Goal: Task Accomplishment & Management: Use online tool/utility

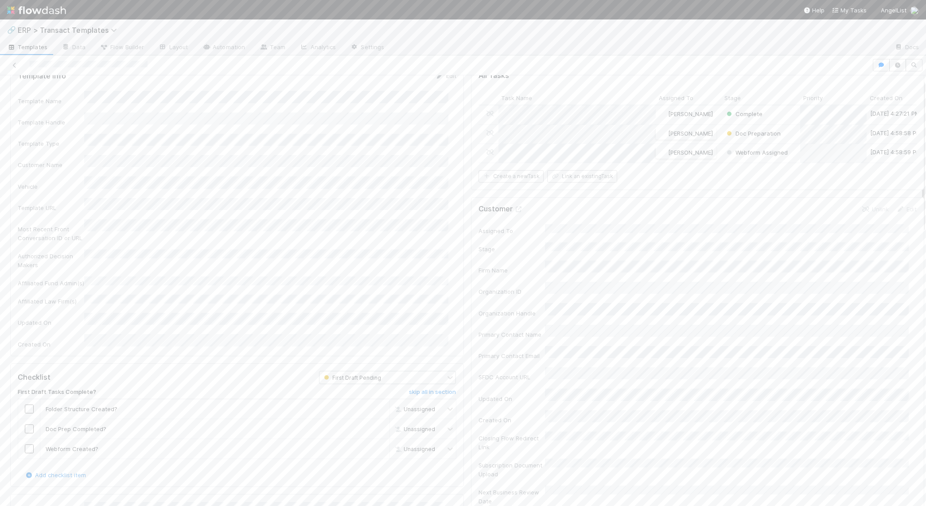
scroll to position [90, 0]
click at [56, 24] on div "🔗 ERP > Transact Templates" at bounding box center [463, 30] width 926 height 21
click at [68, 32] on span "ERP > Transact Templates" at bounding box center [70, 30] width 104 height 9
type input "tas"
click at [74, 66] on div "📥 ERP > Transact Tasks" at bounding box center [115, 68] width 211 height 9
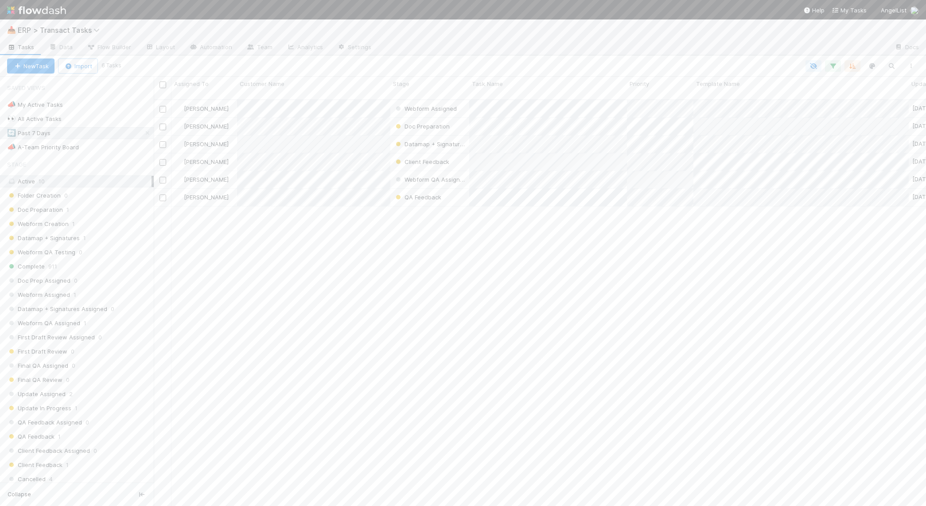
scroll to position [406, 764]
click at [47, 142] on div "📣 A-Team Priority Board" at bounding box center [43, 147] width 72 height 11
click at [648, 443] on div "First Draft Pending" at bounding box center [615, 452] width 100 height 19
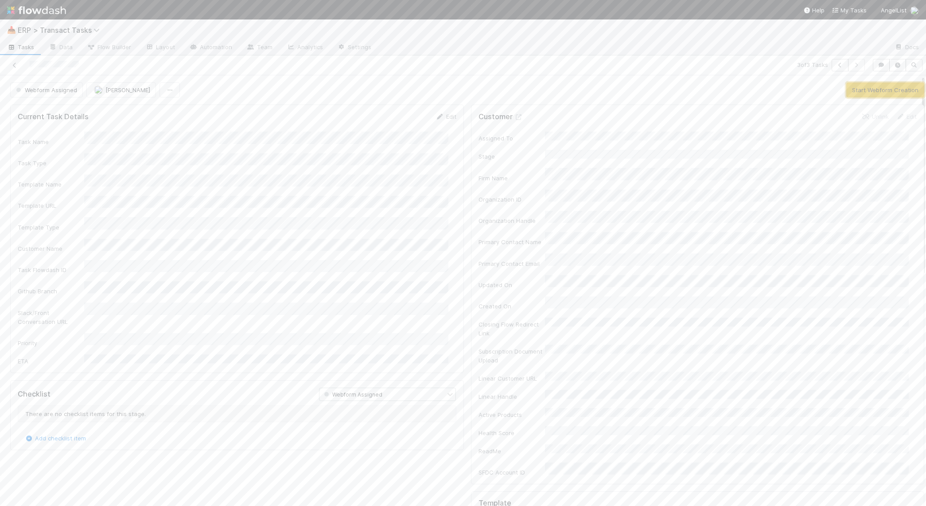
click at [863, 89] on button "Start Webform Creation" at bounding box center [886, 89] width 78 height 15
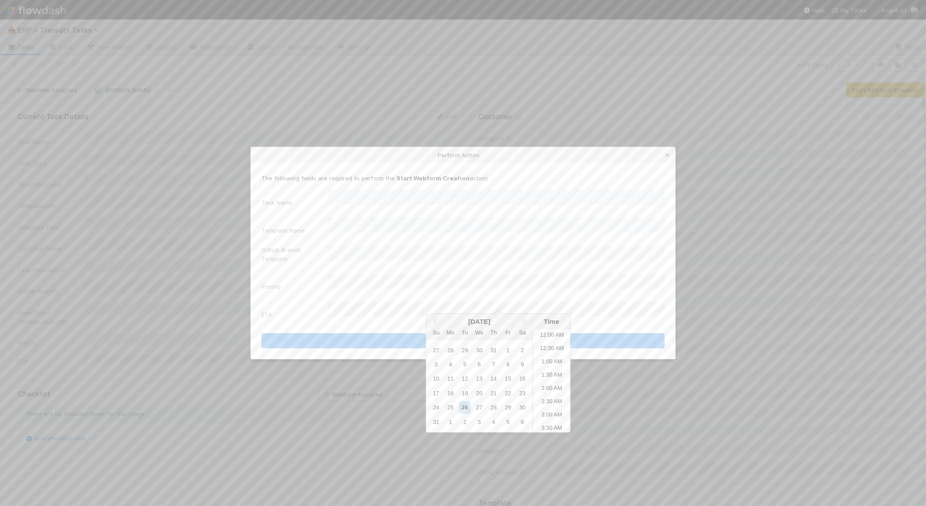
scroll to position [234, 0]
click at [542, 389] on li "11:00 AM" at bounding box center [552, 394] width 38 height 13
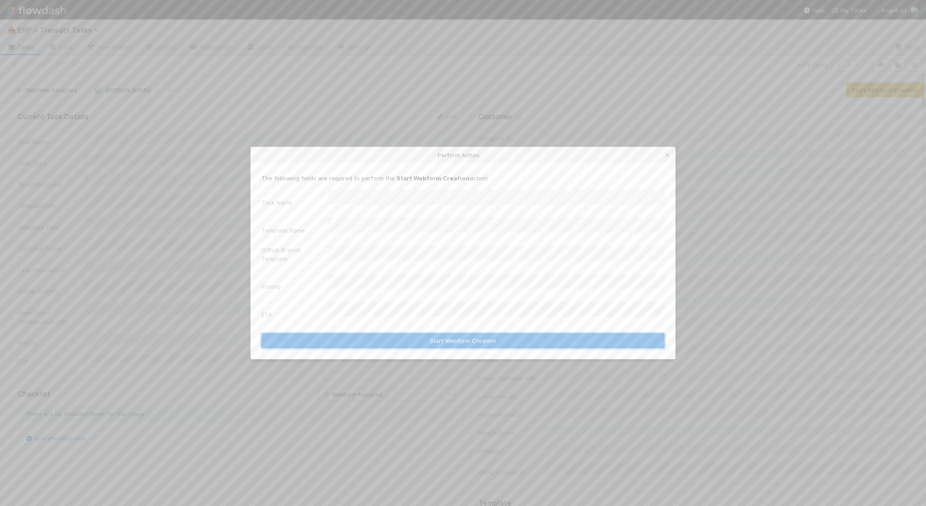
click at [543, 333] on button "Start Webform Creation" at bounding box center [463, 340] width 403 height 15
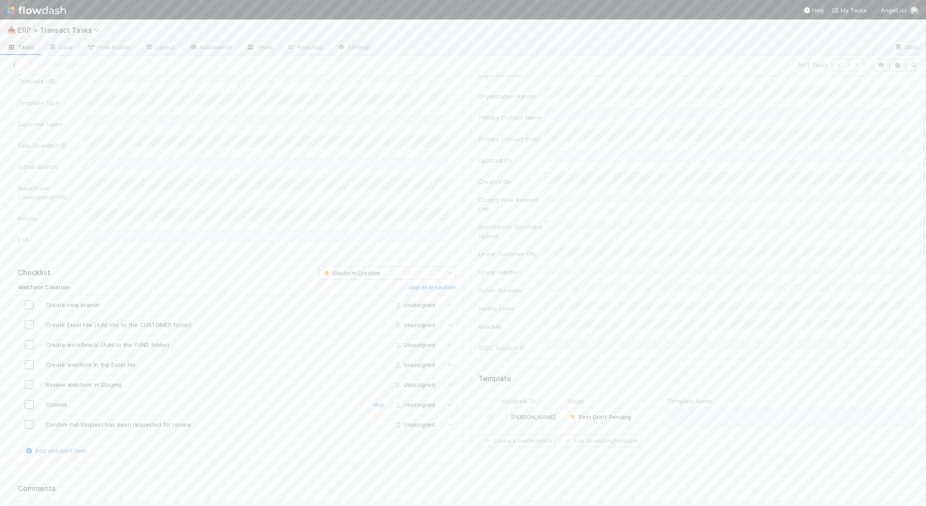
scroll to position [155, 0]
click at [26, 270] on input "checkbox" at bounding box center [29, 274] width 9 height 9
click at [28, 290] on input "checkbox" at bounding box center [29, 294] width 9 height 9
click at [30, 304] on td at bounding box center [29, 314] width 22 height 20
click at [29, 330] on input "checkbox" at bounding box center [29, 334] width 9 height 9
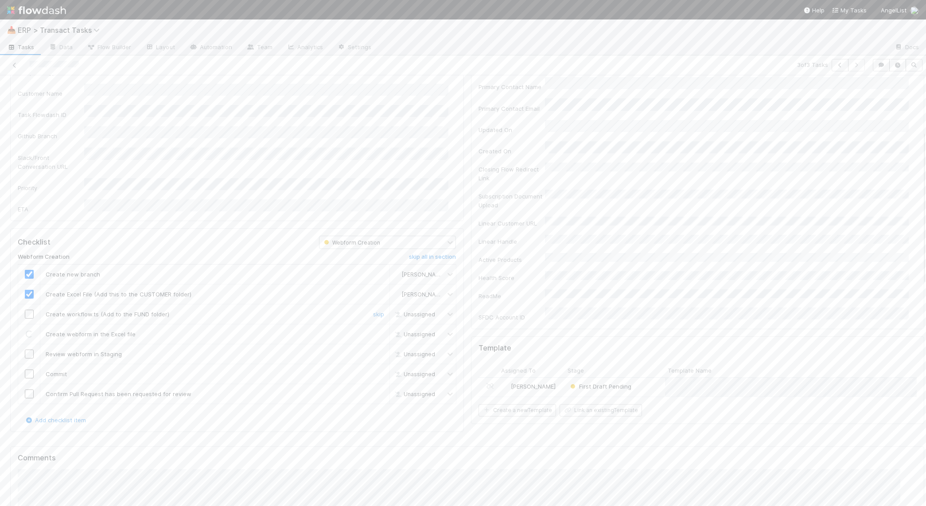
click at [28, 310] on input "checkbox" at bounding box center [29, 314] width 9 height 9
drag, startPoint x: 31, startPoint y: 324, endPoint x: 31, endPoint y: 332, distance: 7.6
click at [31, 350] on input "checkbox" at bounding box center [29, 354] width 9 height 9
click at [31, 370] on input "checkbox" at bounding box center [29, 374] width 9 height 9
click at [29, 390] on input "checkbox" at bounding box center [29, 394] width 9 height 9
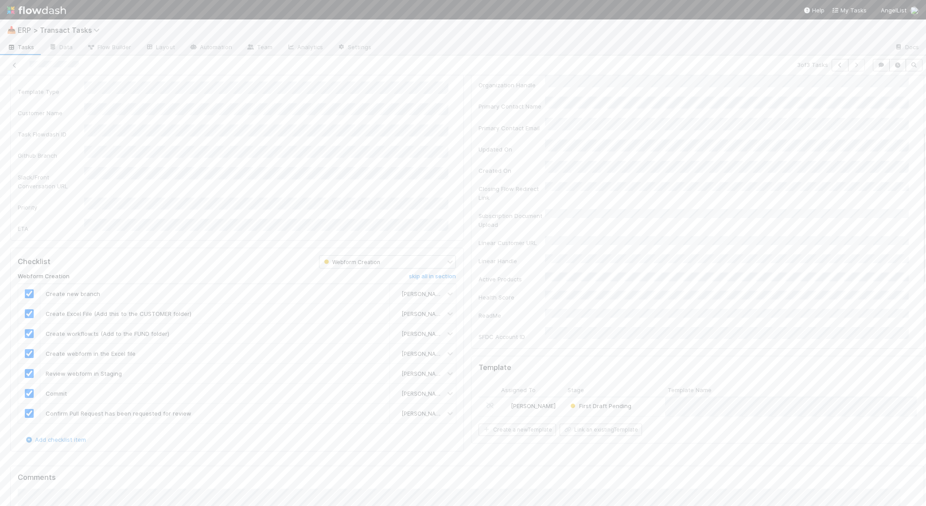
scroll to position [0, 0]
click at [840, 94] on button "Finish Task" at bounding box center [853, 89] width 43 height 15
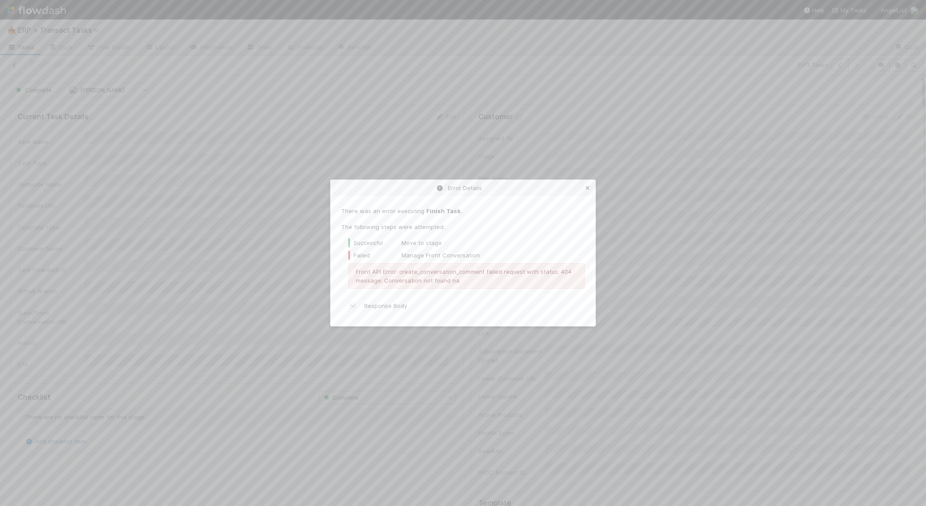
click at [588, 187] on icon at bounding box center [587, 188] width 9 height 6
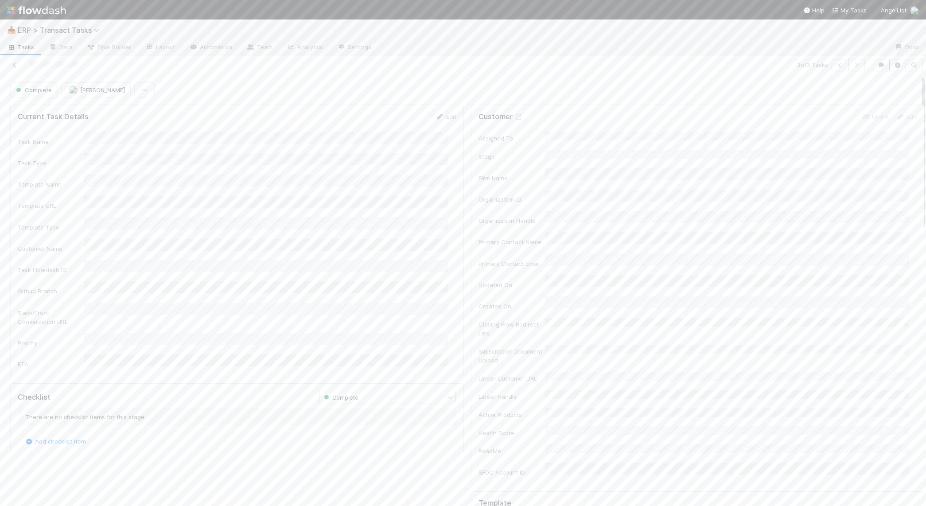
click at [30, 445] on input "checkbox" at bounding box center [29, 449] width 9 height 9
click at [28, 485] on input "checkbox" at bounding box center [29, 489] width 9 height 9
click at [23, 47] on span "Templates" at bounding box center [27, 47] width 40 height 9
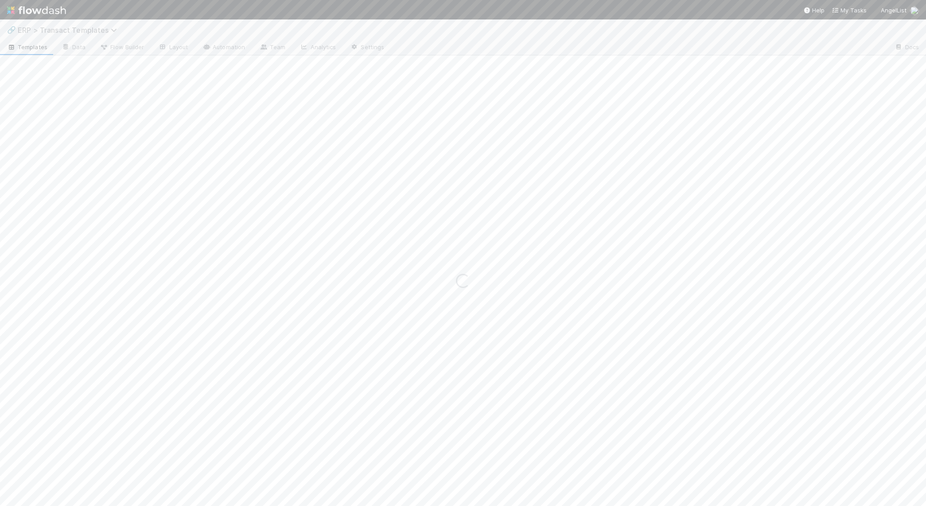
click at [64, 32] on span "ERP > Transact Templates" at bounding box center [70, 30] width 104 height 9
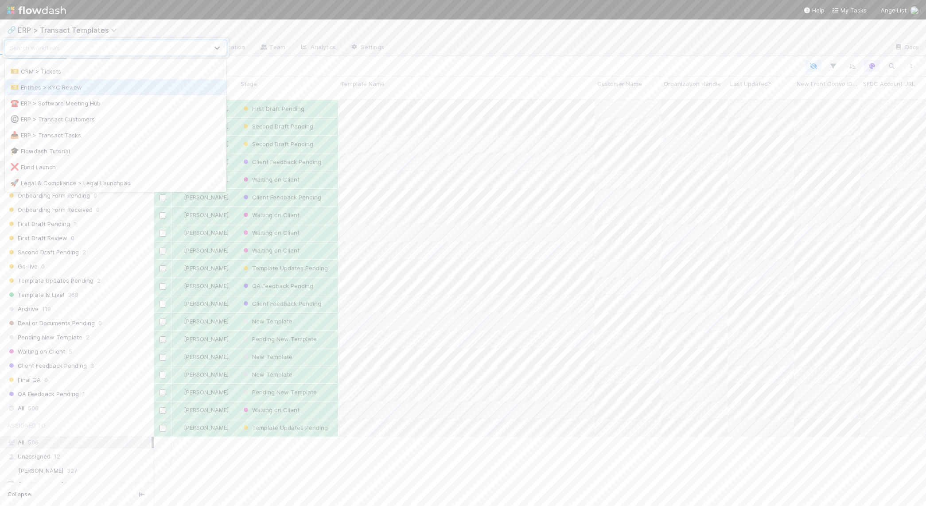
scroll to position [97, 0]
click at [71, 135] on div "📥 ERP > Transact Tasks" at bounding box center [115, 131] width 211 height 9
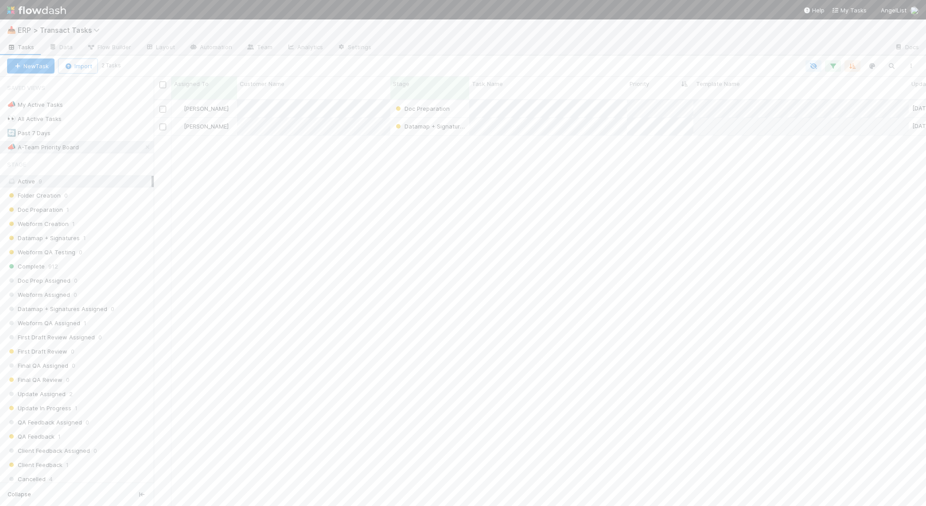
scroll to position [406, 764]
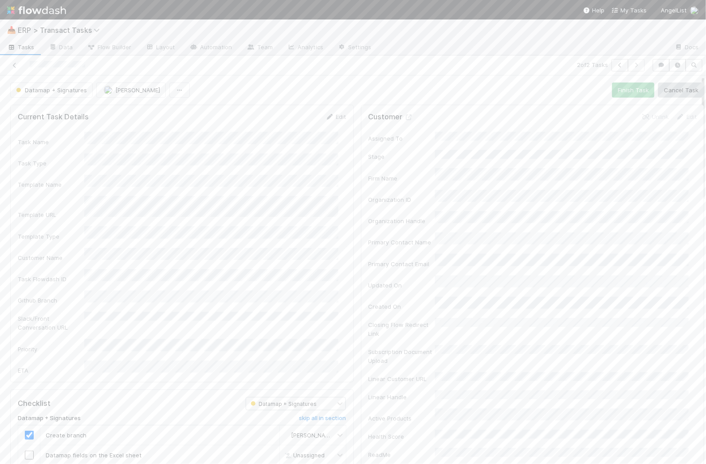
click at [31, 48] on span "Tasks" at bounding box center [20, 47] width 27 height 9
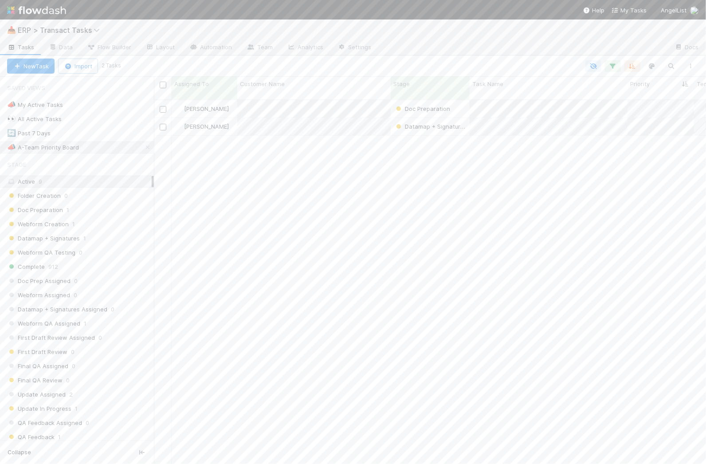
scroll to position [363, 543]
click at [92, 99] on div "📣 My Active Tasks 5" at bounding box center [80, 104] width 147 height 11
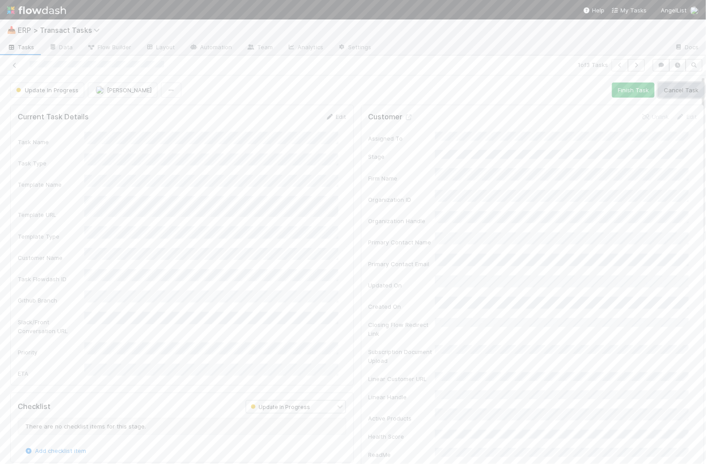
click at [679, 89] on button "Cancel Task" at bounding box center [681, 89] width 46 height 15
click at [543, 344] on div "Template Updates Pending" at bounding box center [505, 353] width 100 height 19
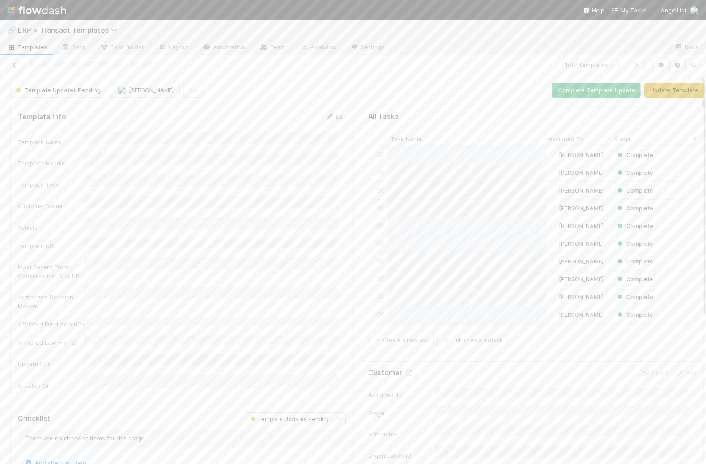
scroll to position [172, 312]
click at [600, 92] on button "Complete Template Update" at bounding box center [596, 89] width 89 height 15
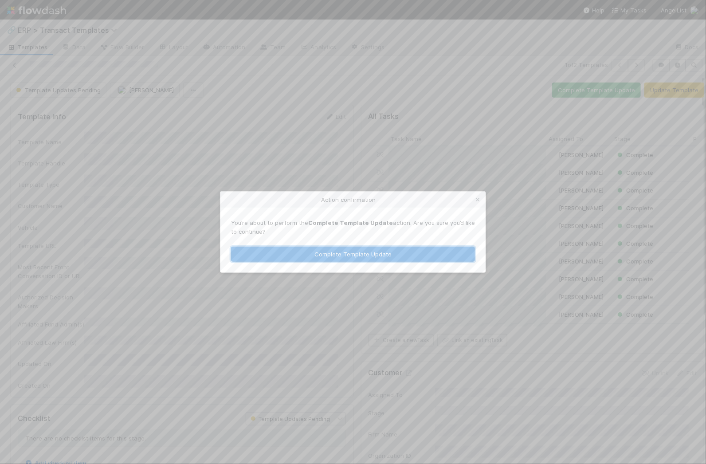
click at [398, 251] on button "Complete Template Update" at bounding box center [353, 253] width 244 height 15
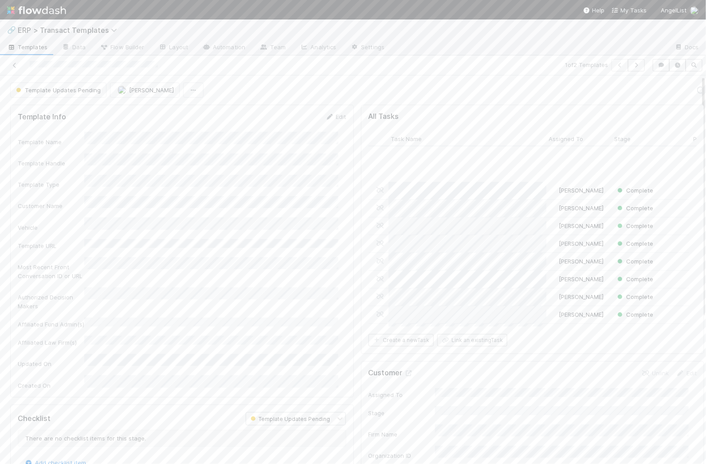
scroll to position [76, 0]
click at [33, 23] on div "🔗 ERP > Transact Templates" at bounding box center [353, 30] width 706 height 21
click at [31, 29] on span "ERP > Transact Templates" at bounding box center [70, 30] width 104 height 9
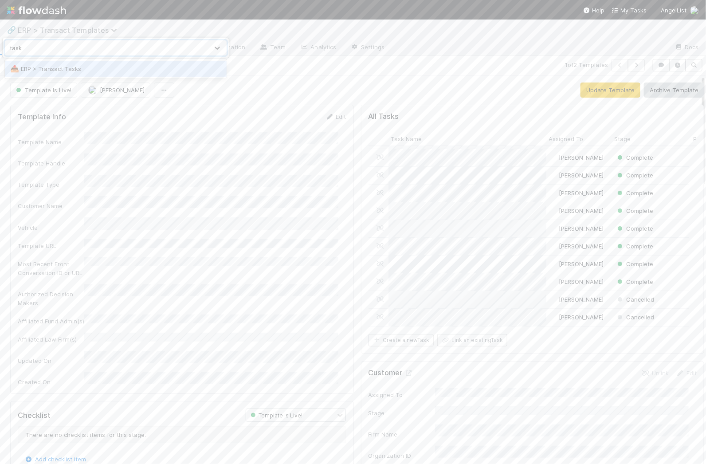
type input "tasks"
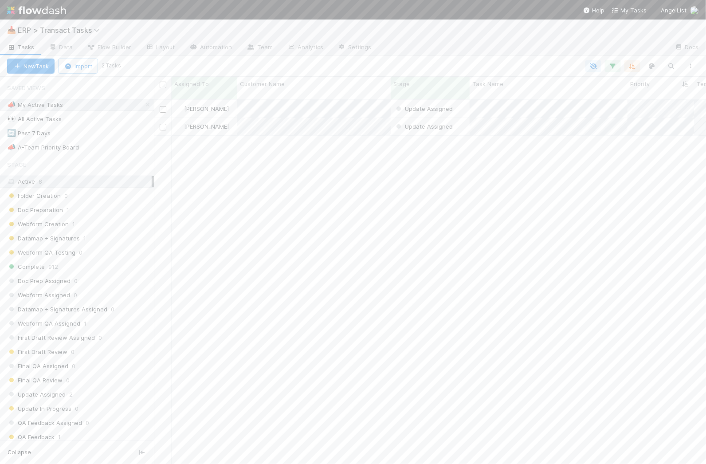
scroll to position [363, 543]
click at [27, 115] on div "👀 All Active Tasks" at bounding box center [34, 118] width 55 height 11
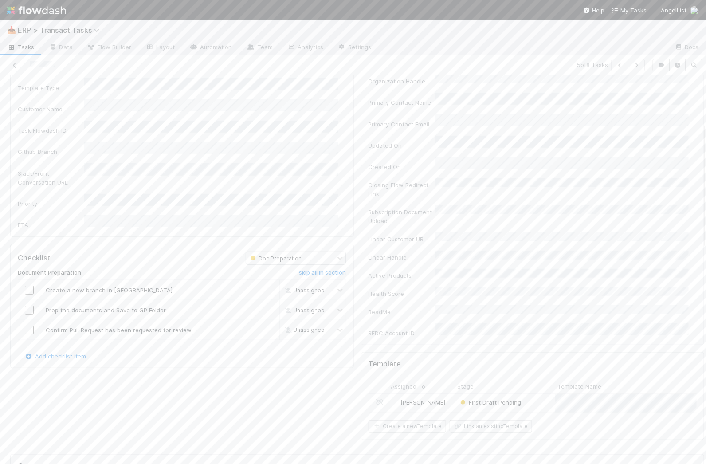
scroll to position [156, 0]
click at [520, 378] on div "First Draft Pending" at bounding box center [505, 387] width 100 height 19
